Goal: Task Accomplishment & Management: Use online tool/utility

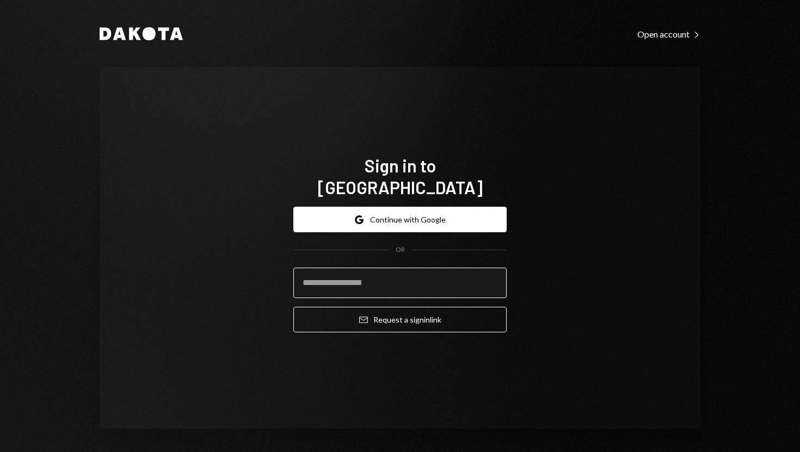
click at [314, 272] on input "email" at bounding box center [399, 283] width 213 height 30
type input "**********"
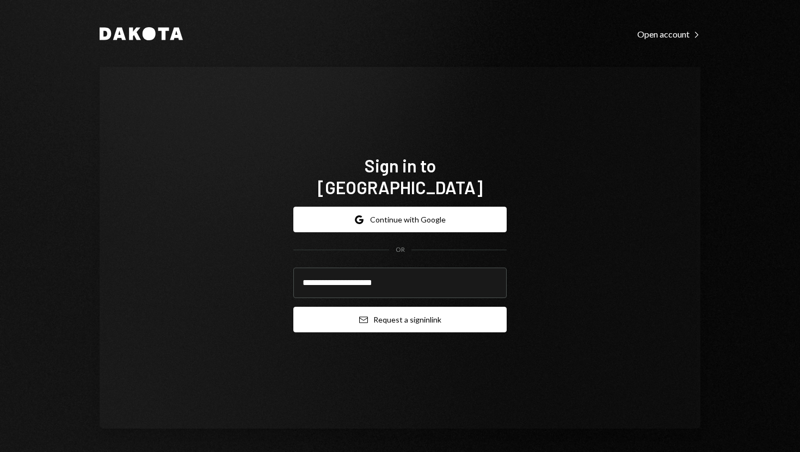
click at [311, 311] on button "Email Request a sign in link" at bounding box center [399, 320] width 213 height 26
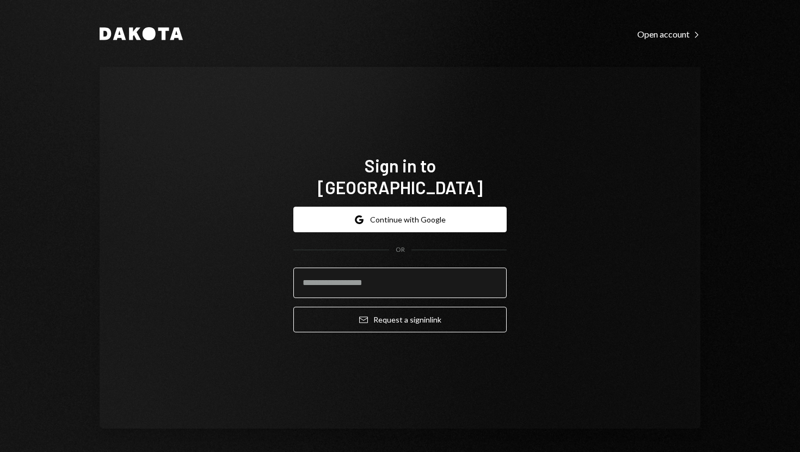
click at [316, 269] on input "email" at bounding box center [399, 283] width 213 height 30
type input "**********"
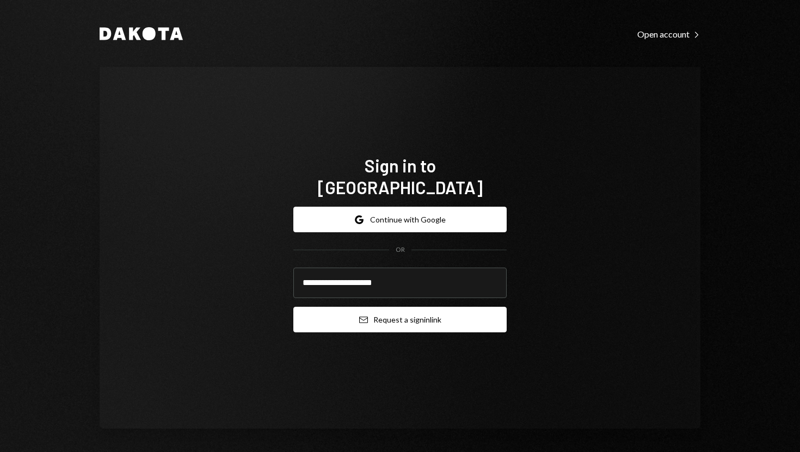
click at [320, 308] on button "Email Request a sign in link" at bounding box center [399, 320] width 213 height 26
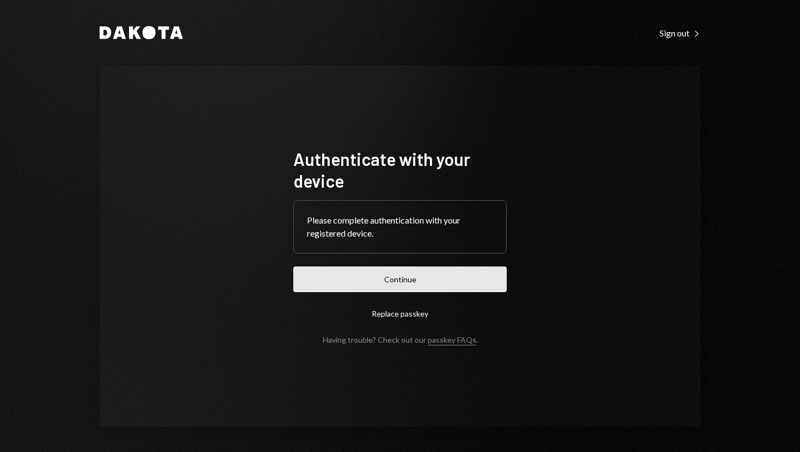
click at [407, 279] on button "Continue" at bounding box center [399, 280] width 213 height 26
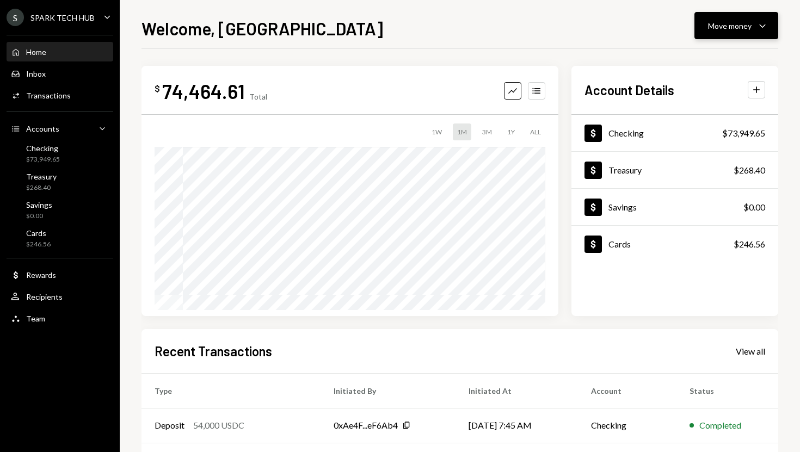
click at [730, 35] on button "Move money Caret Down" at bounding box center [737, 25] width 84 height 27
click at [713, 58] on div "Send" at bounding box center [727, 58] width 79 height 11
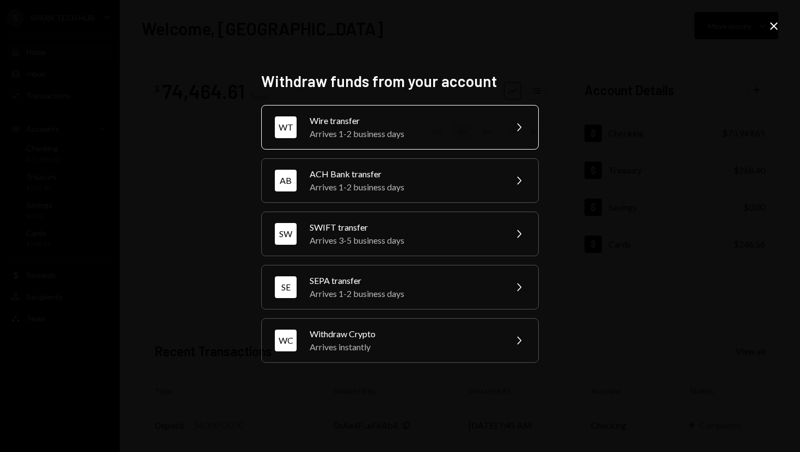
click at [492, 130] on div "Arrives 1-2 business days" at bounding box center [404, 133] width 189 height 13
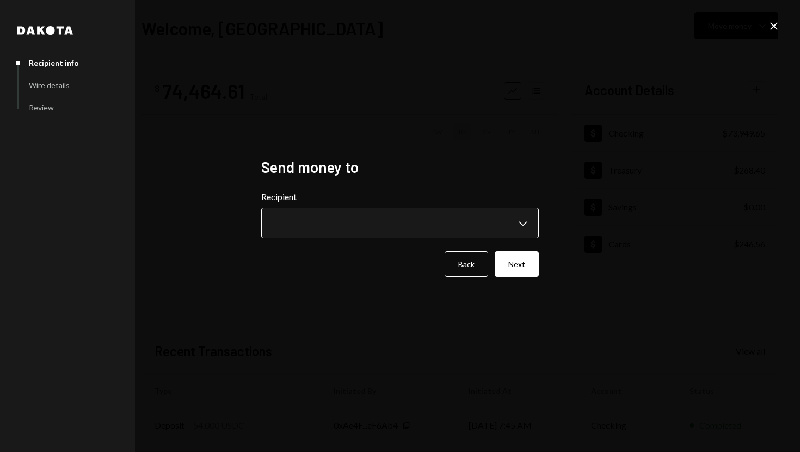
click at [519, 229] on body "**********" at bounding box center [400, 226] width 800 height 452
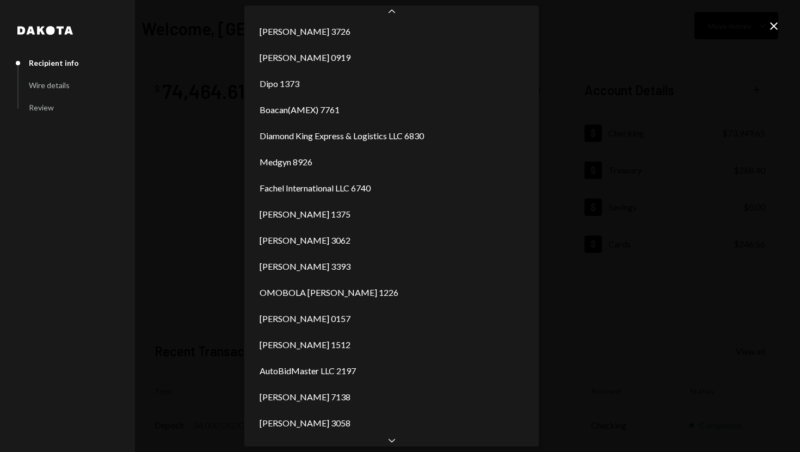
scroll to position [658, 0]
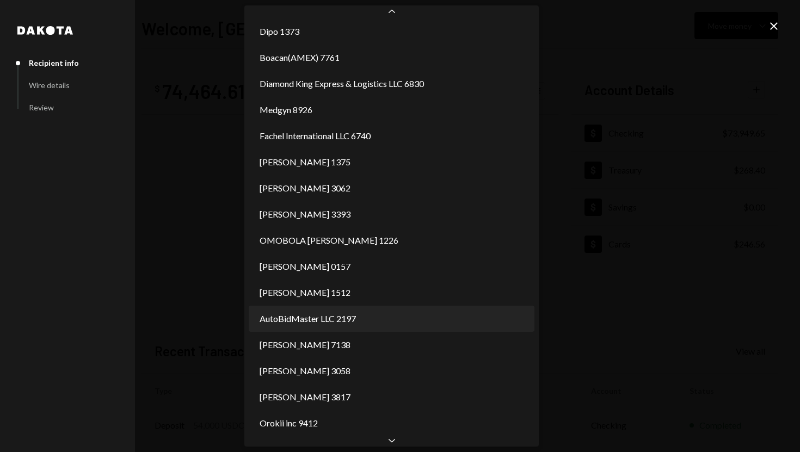
select select "**********"
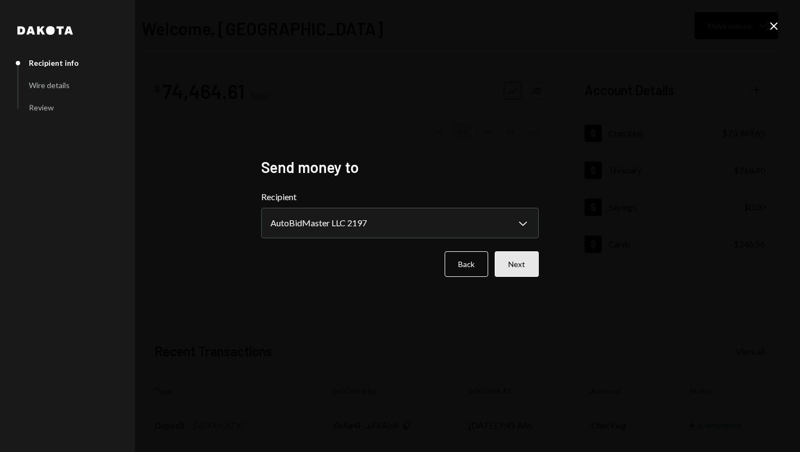
click at [526, 264] on button "Next" at bounding box center [517, 265] width 44 height 26
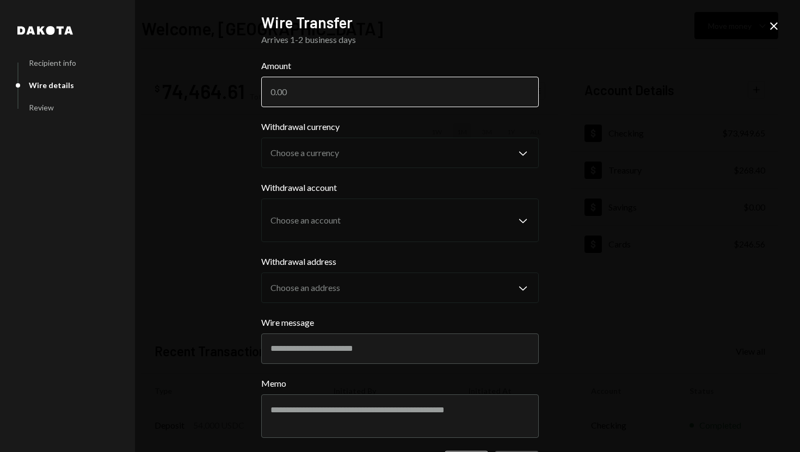
click at [425, 101] on input "Amount" at bounding box center [400, 92] width 278 height 30
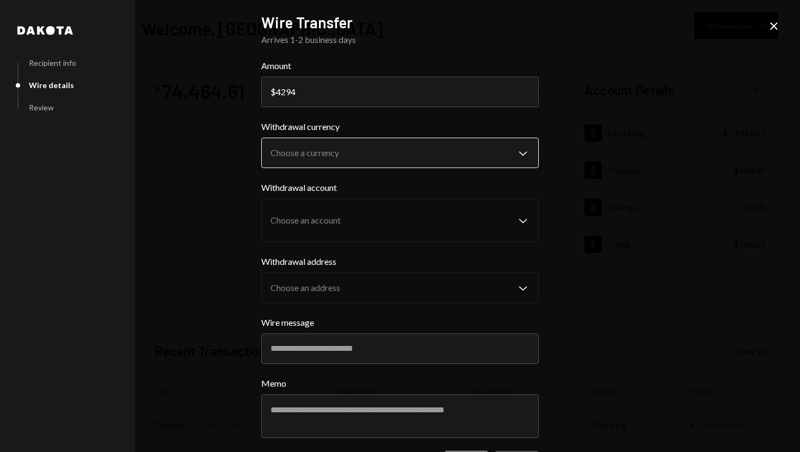
type input "4294"
click at [430, 144] on body "S SPARK TECH HUB Caret Down Home Home Inbox Inbox Activities Transactions Accou…" at bounding box center [400, 226] width 800 height 452
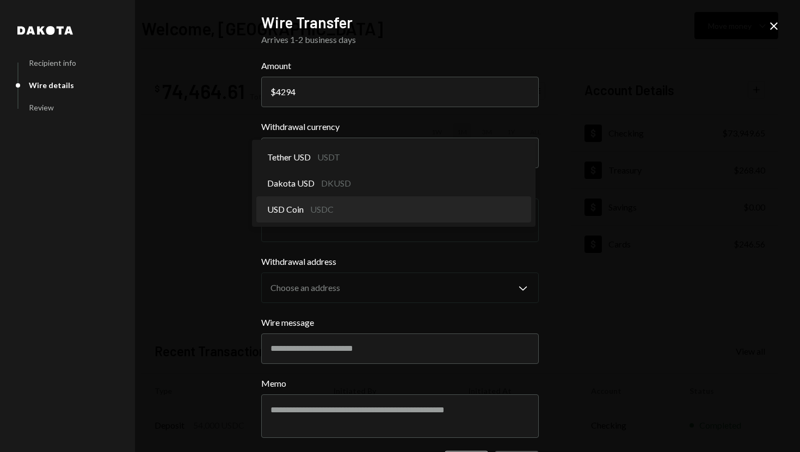
select select "****"
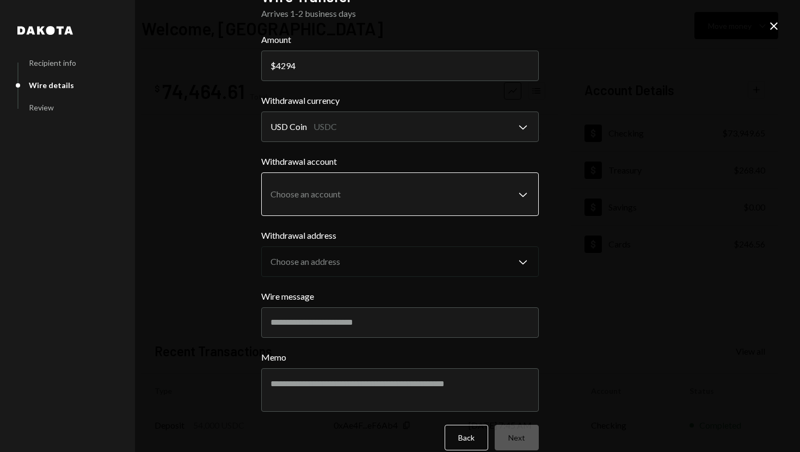
scroll to position [27, 0]
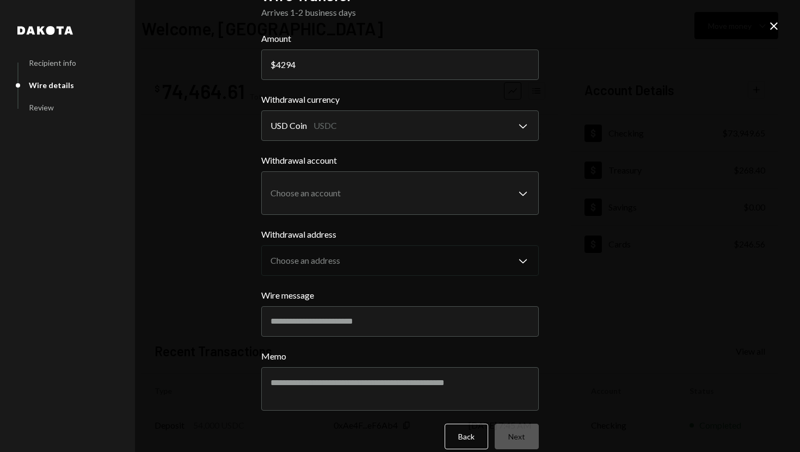
click at [777, 22] on icon "Close" at bounding box center [774, 26] width 13 height 13
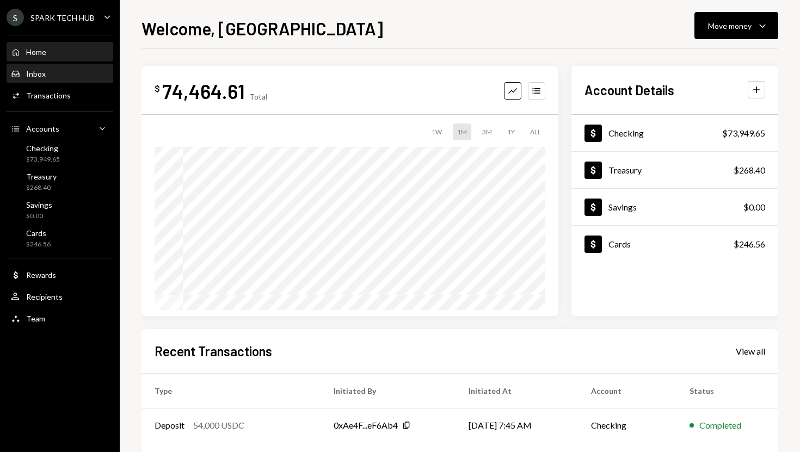
click at [65, 73] on div "Inbox Inbox" at bounding box center [60, 74] width 98 height 10
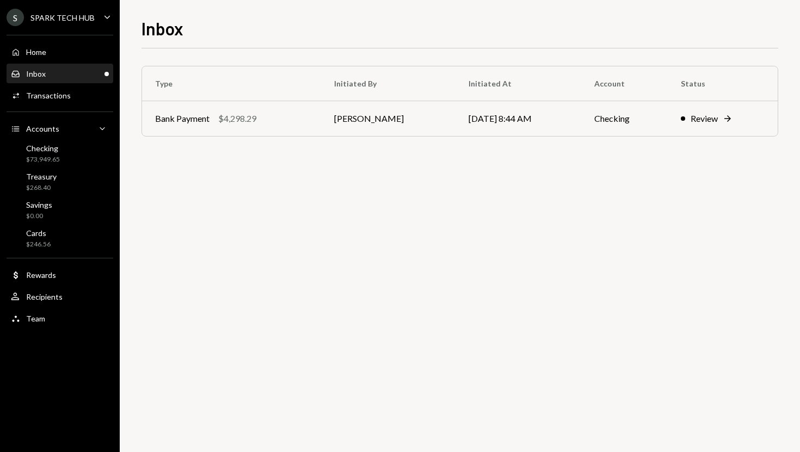
click at [65, 62] on div "Home Home Inbox Inbox Activities Transactions Accounts Accounts Caret Down Chec…" at bounding box center [60, 179] width 120 height 302
click at [65, 54] on div "Home Home" at bounding box center [60, 52] width 98 height 10
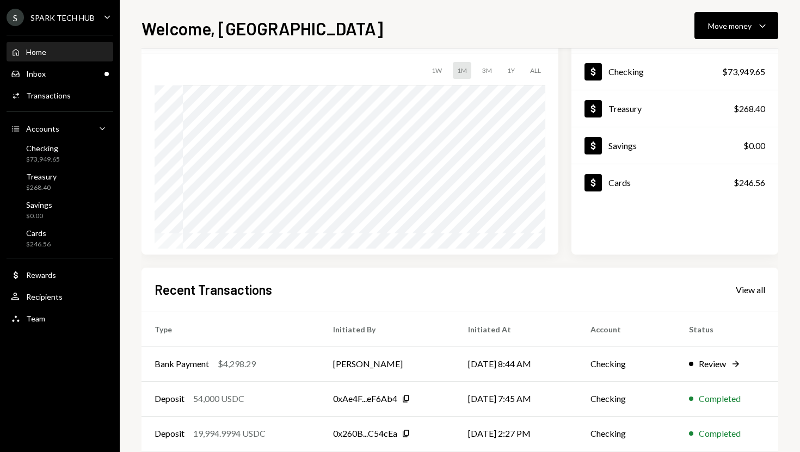
scroll to position [65, 0]
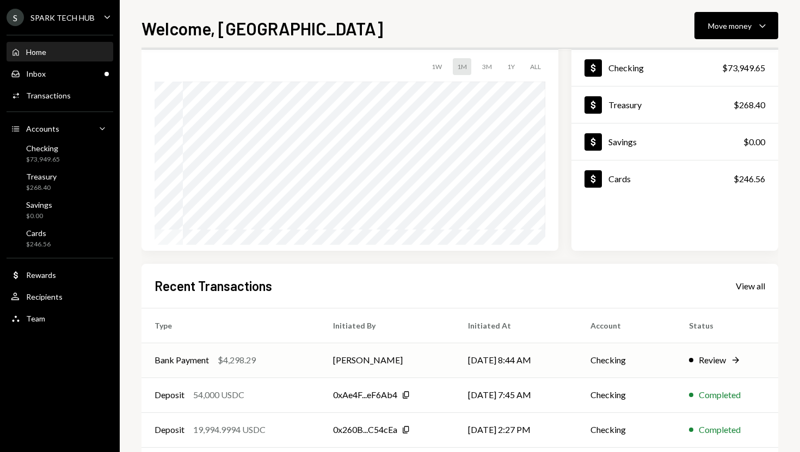
click at [484, 359] on td "[DATE] 8:44 AM" at bounding box center [516, 360] width 122 height 35
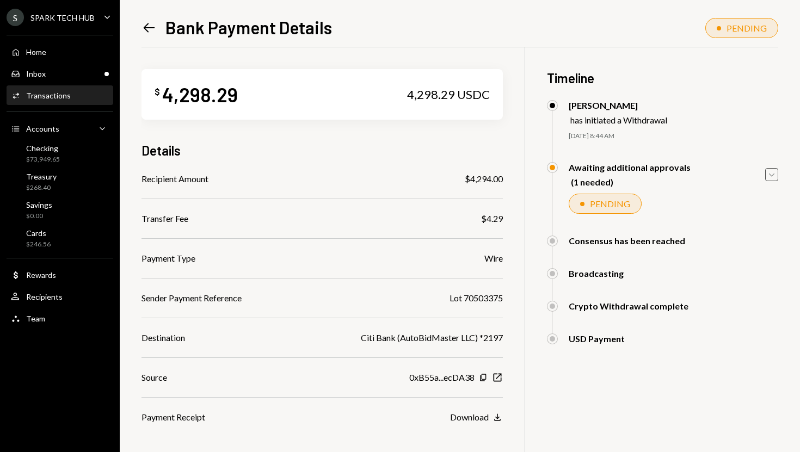
click at [769, 175] on icon "Caret Down" at bounding box center [772, 175] width 12 height 12
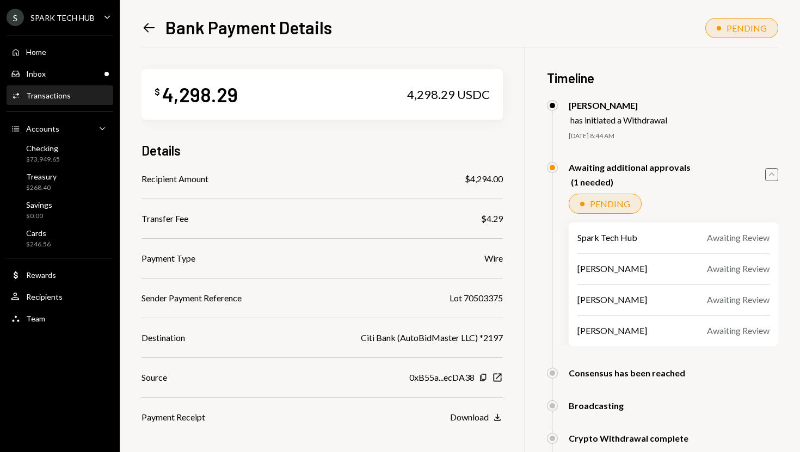
scroll to position [67, 0]
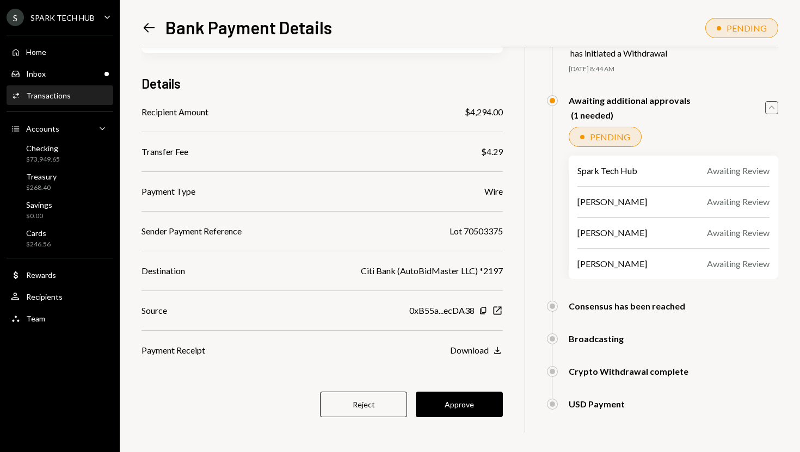
click at [147, 28] on icon at bounding box center [149, 27] width 11 height 9
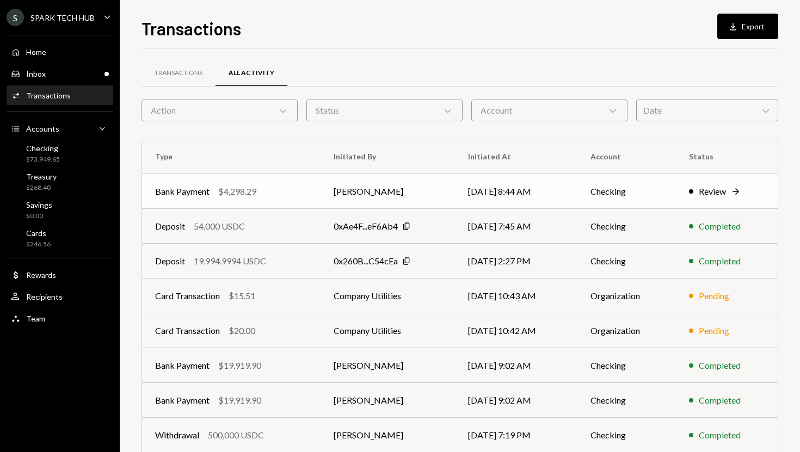
click at [287, 188] on div "Bank Payment $4,298.29" at bounding box center [231, 191] width 152 height 13
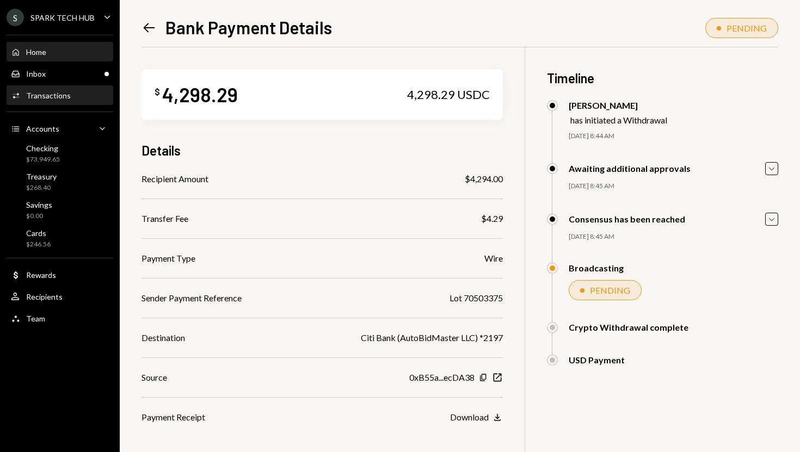
click at [70, 53] on div "Home Home" at bounding box center [60, 52] width 98 height 10
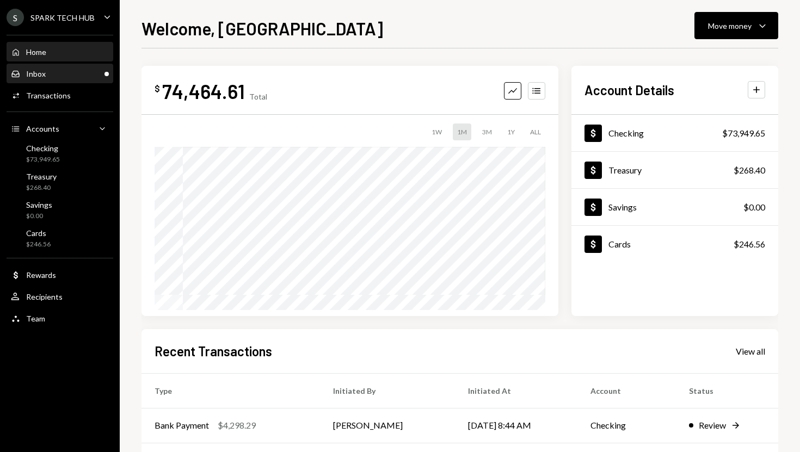
click at [54, 72] on div "Inbox Inbox" at bounding box center [60, 74] width 98 height 10
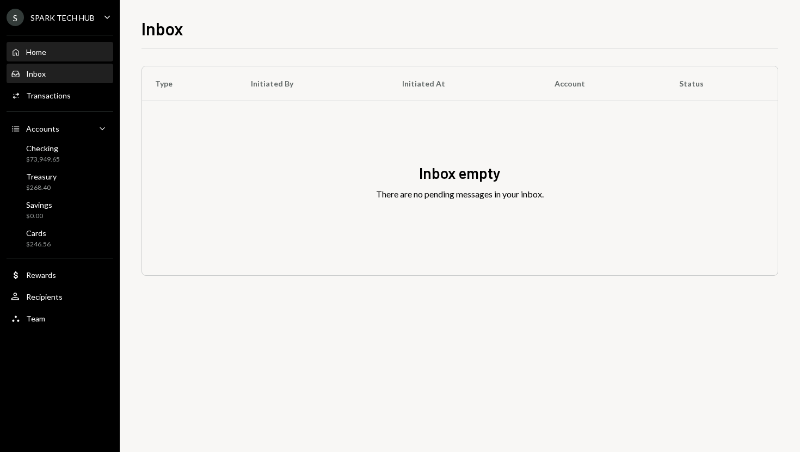
click at [73, 48] on div "Home Home" at bounding box center [60, 52] width 98 height 10
